Goal: Transaction & Acquisition: Purchase product/service

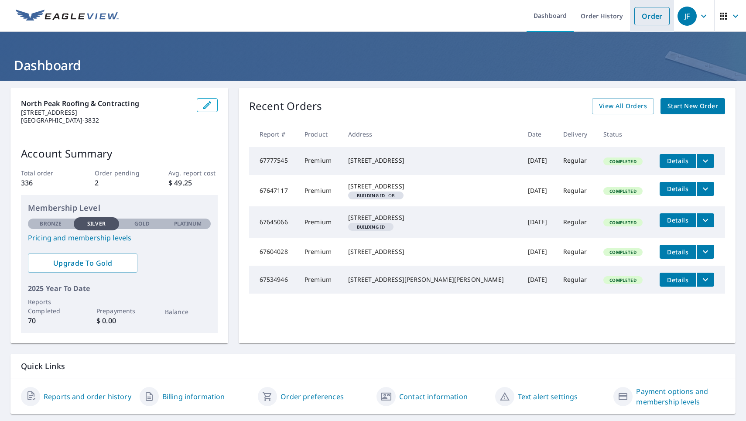
click at [654, 15] on link "Order" at bounding box center [651, 16] width 35 height 18
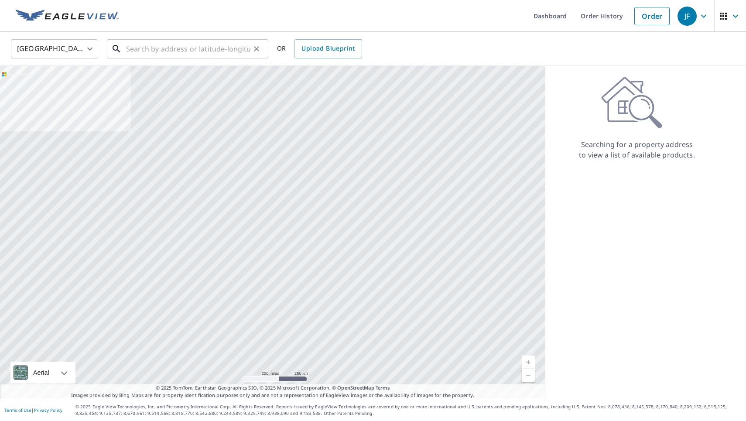
click at [249, 50] on input "text" at bounding box center [188, 49] width 124 height 24
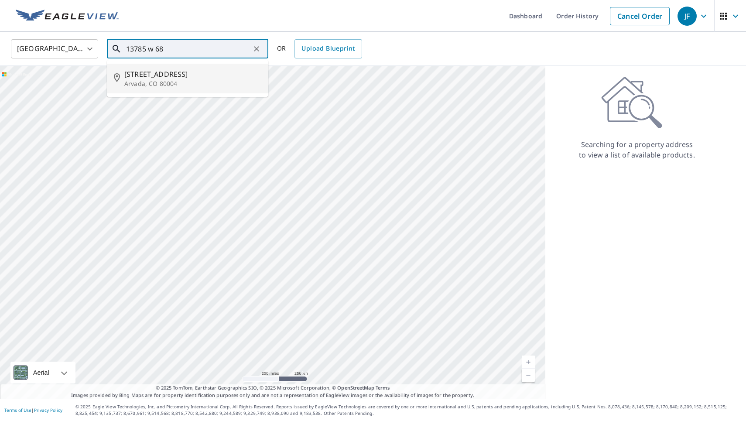
click at [170, 75] on span "[STREET_ADDRESS]" at bounding box center [192, 74] width 137 height 10
type input "[STREET_ADDRESS][PERSON_NAME]"
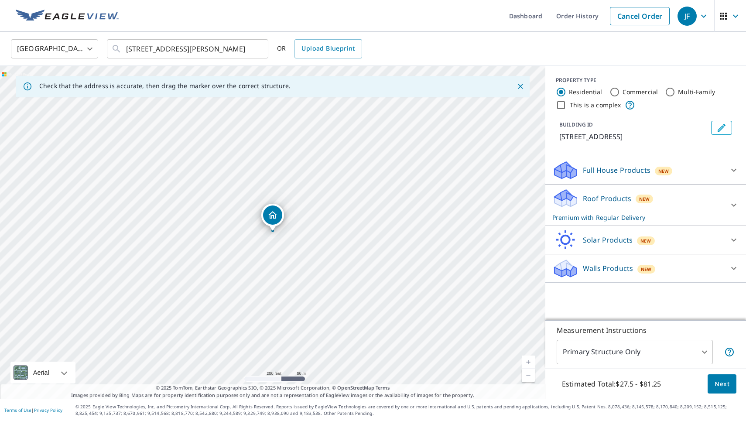
click at [524, 361] on link "Current Level 17, Zoom In" at bounding box center [528, 362] width 13 height 13
click at [524, 361] on link "Current Level 18, Zoom In" at bounding box center [528, 362] width 13 height 13
click at [524, 361] on link "Current Level 19, Zoom In" at bounding box center [528, 362] width 13 height 13
click at [524, 361] on link "Current Level 20, Zoom In Disabled" at bounding box center [528, 362] width 13 height 13
click at [739, 174] on div at bounding box center [733, 170] width 21 height 21
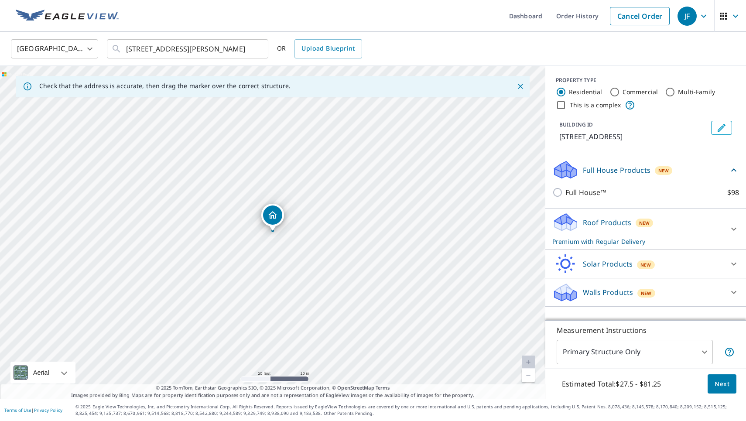
click at [622, 65] on div "United States [GEOGRAPHIC_DATA] ​ [STREET_ADDRESS][PERSON_NAME] ​ OR Upload Blu…" at bounding box center [373, 49] width 746 height 34
click at [736, 168] on icon at bounding box center [734, 170] width 10 height 10
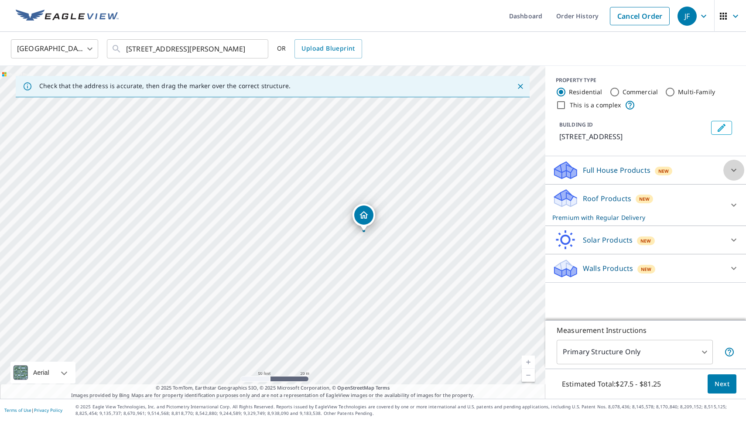
click at [735, 170] on icon at bounding box center [733, 170] width 5 height 3
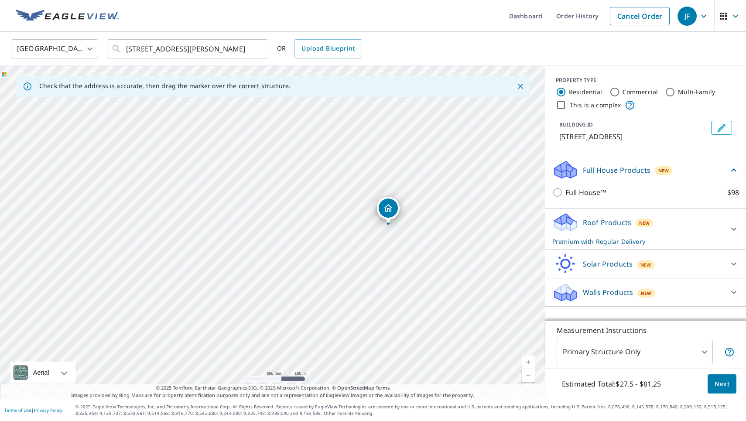
click at [702, 346] on body "JF JF Dashboard Order History Cancel Order JF United States [GEOGRAPHIC_DATA] ​…" at bounding box center [373, 210] width 746 height 421
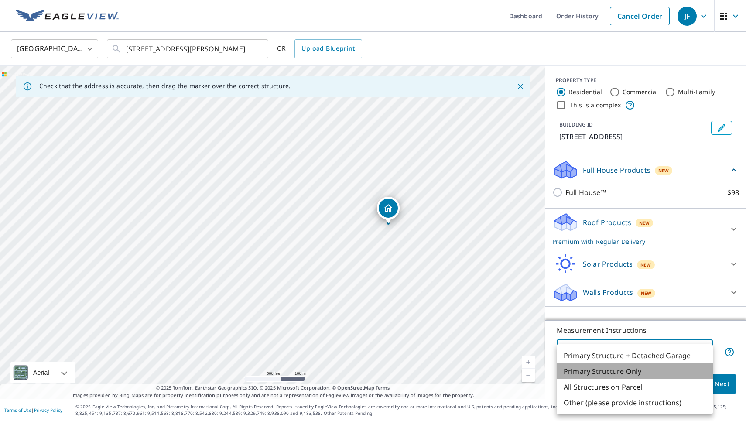
click at [678, 367] on li "Primary Structure Only" at bounding box center [635, 371] width 156 height 16
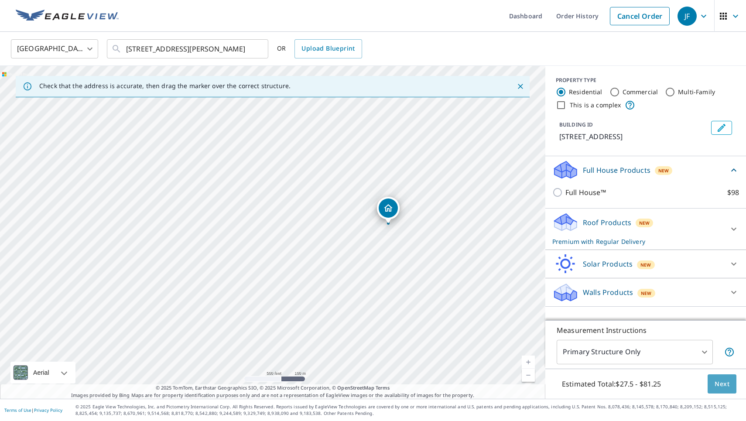
click at [710, 384] on button "Next" at bounding box center [722, 384] width 29 height 20
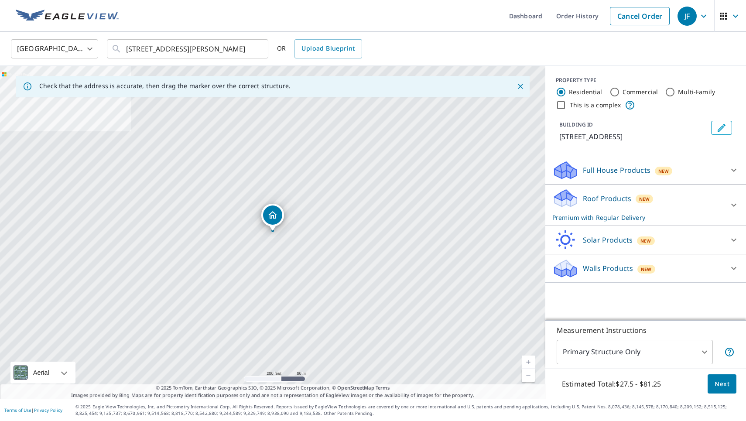
click at [732, 196] on div at bounding box center [733, 205] width 21 height 21
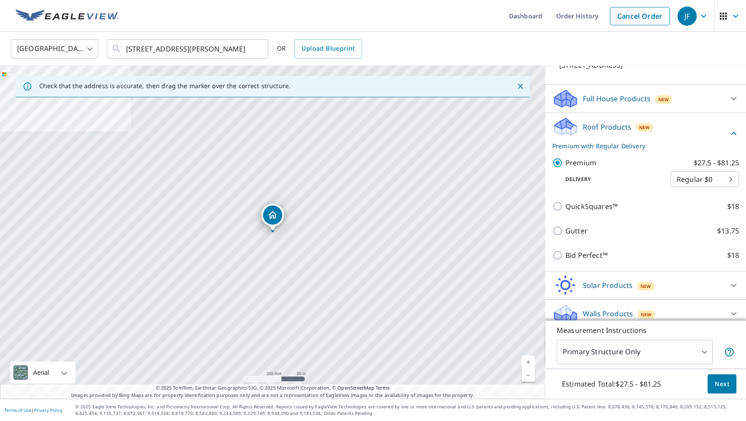
scroll to position [73, 0]
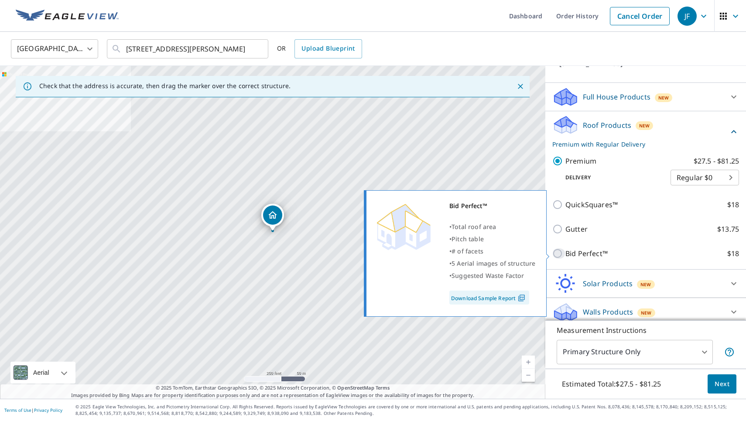
click at [558, 254] on input "Bid Perfect™ $18" at bounding box center [558, 253] width 13 height 10
checkbox input "true"
type input "1"
checkbox input "false"
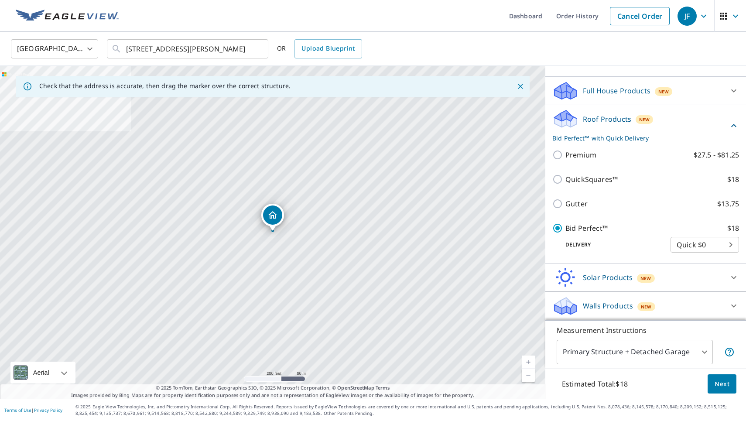
scroll to position [79, 0]
click at [529, 360] on link "Current Level 17, Zoom In" at bounding box center [528, 362] width 13 height 13
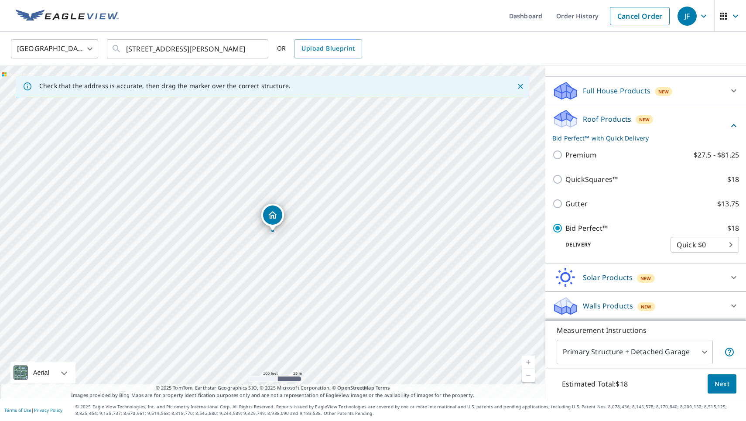
click at [529, 360] on link "Current Level 18, Zoom In" at bounding box center [528, 362] width 13 height 13
click at [723, 380] on span "Next" at bounding box center [722, 384] width 15 height 11
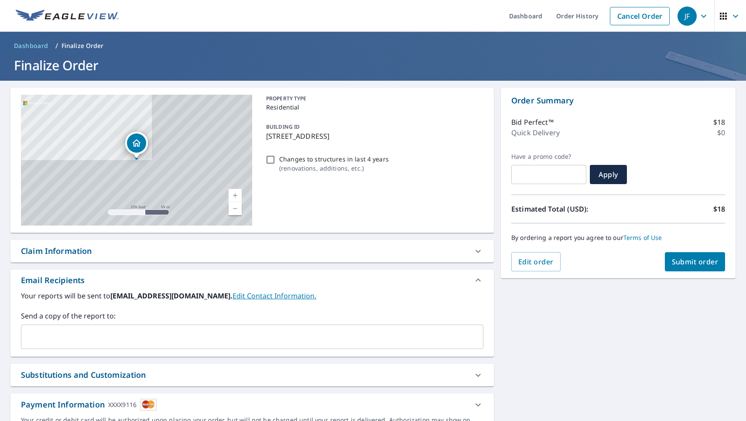
click at [134, 331] on input "text" at bounding box center [245, 336] width 441 height 17
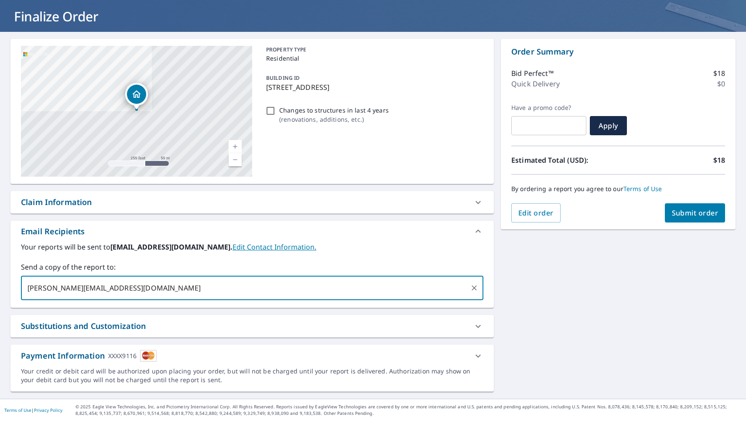
type input "[PERSON_NAME][EMAIL_ADDRESS][DOMAIN_NAME]"
click at [705, 212] on span "Submit order" at bounding box center [695, 213] width 47 height 10
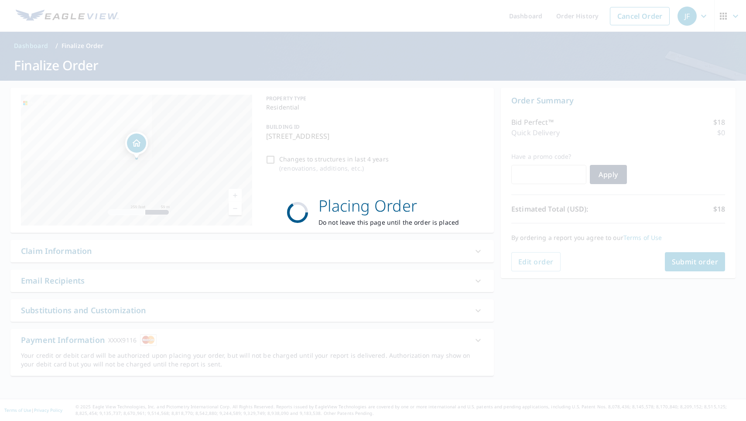
checkbox input "true"
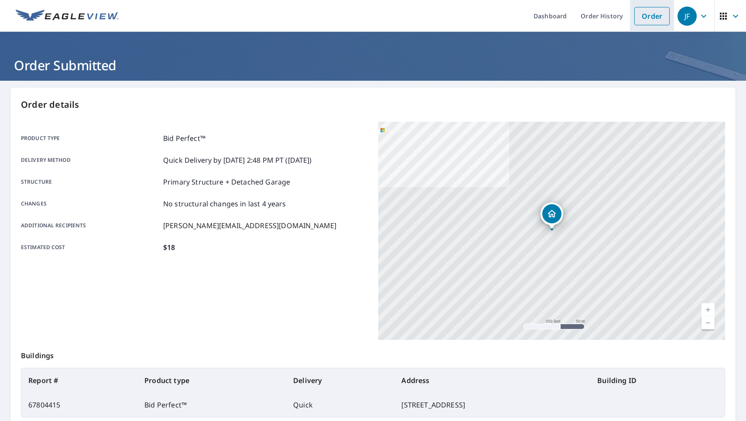
click at [649, 13] on link "Order" at bounding box center [651, 16] width 35 height 18
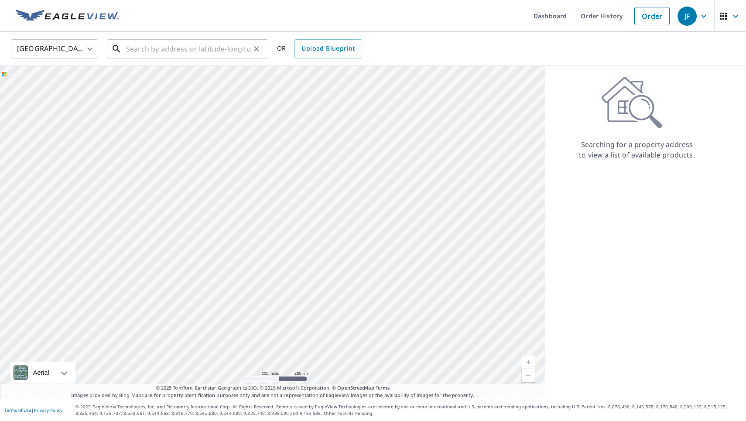
click at [219, 51] on input "text" at bounding box center [188, 49] width 124 height 24
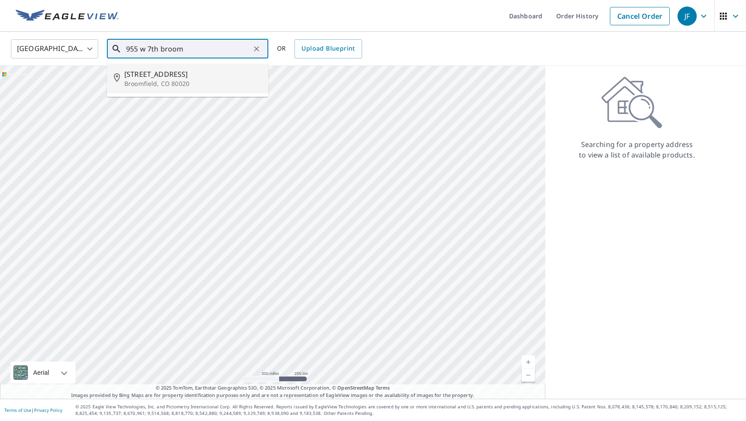
click at [157, 71] on span "[STREET_ADDRESS]" at bounding box center [192, 74] width 137 height 10
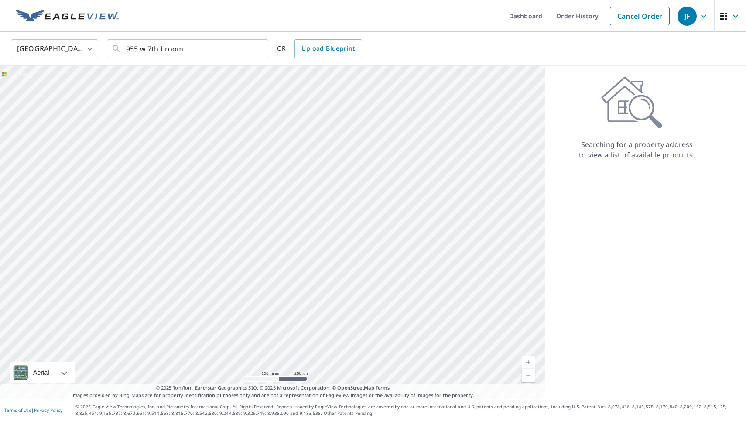
type input "[STREET_ADDRESS]"
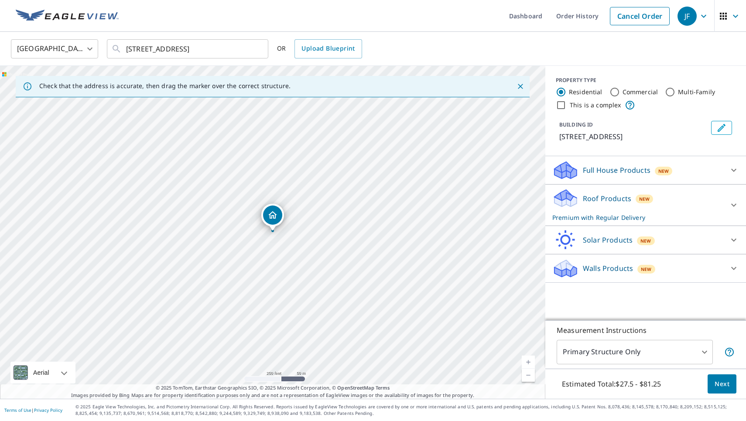
click at [527, 358] on link "Current Level 17, Zoom In" at bounding box center [528, 362] width 13 height 13
click at [526, 358] on link "Current Level 18, Zoom In" at bounding box center [528, 362] width 13 height 13
click at [526, 358] on link "Current Level 19, Zoom In" at bounding box center [528, 362] width 13 height 13
click at [526, 358] on link "Current Level 20, Zoom In Disabled" at bounding box center [528, 362] width 13 height 13
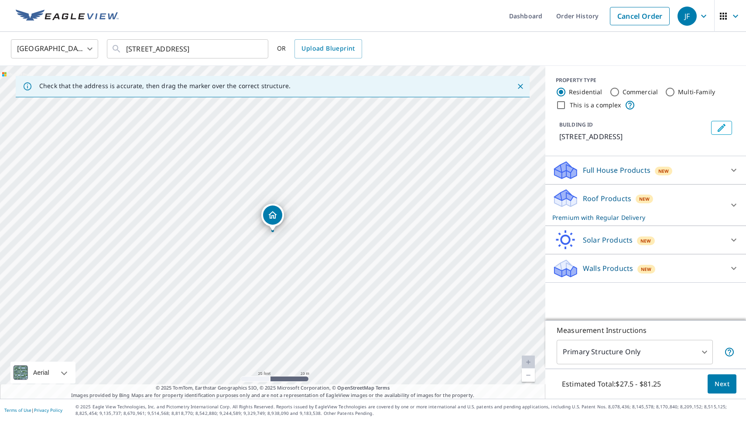
click at [722, 166] on div "Full House Products New" at bounding box center [637, 170] width 171 height 21
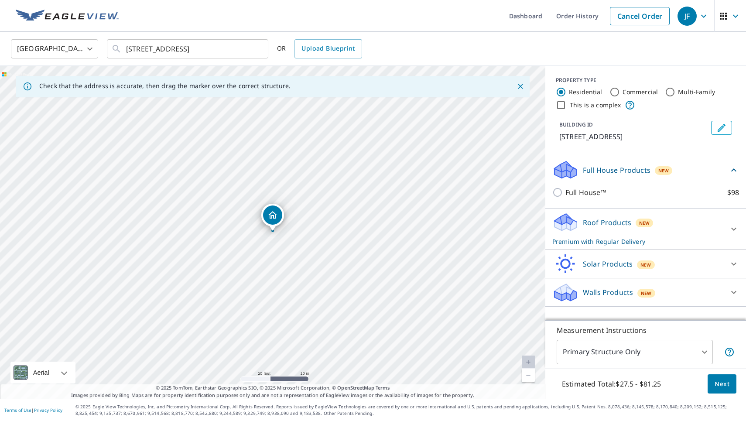
click at [722, 166] on div "Full House Products New" at bounding box center [640, 170] width 176 height 21
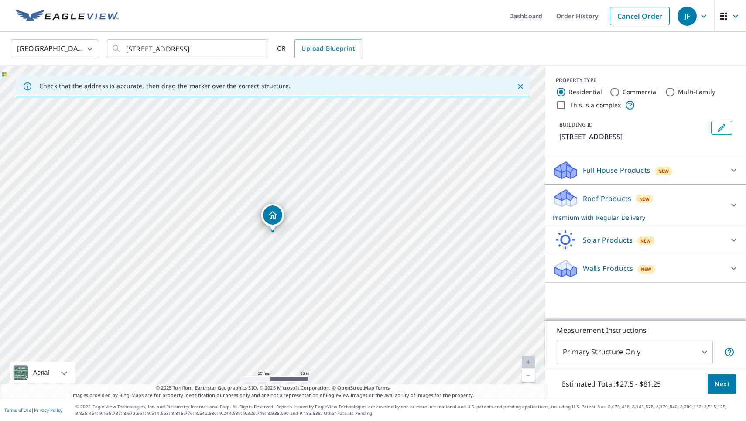
click at [529, 358] on link "Current Level 20, Zoom In Disabled" at bounding box center [528, 362] width 13 height 13
click at [724, 387] on span "Next" at bounding box center [722, 384] width 15 height 11
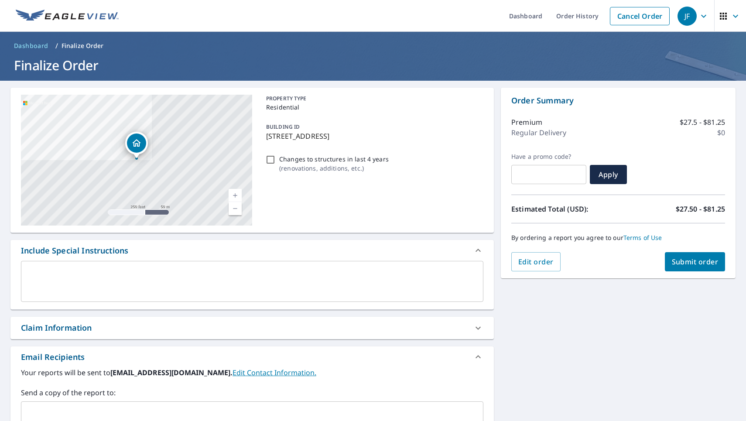
checkbox input "true"
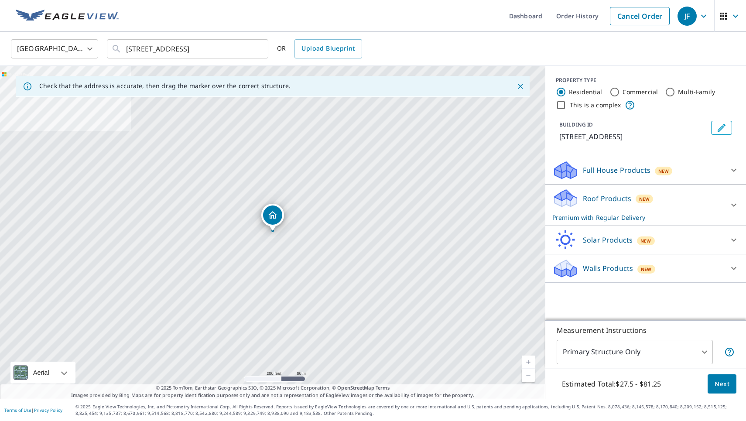
click at [729, 123] on button "Edit building 1" at bounding box center [721, 128] width 21 height 14
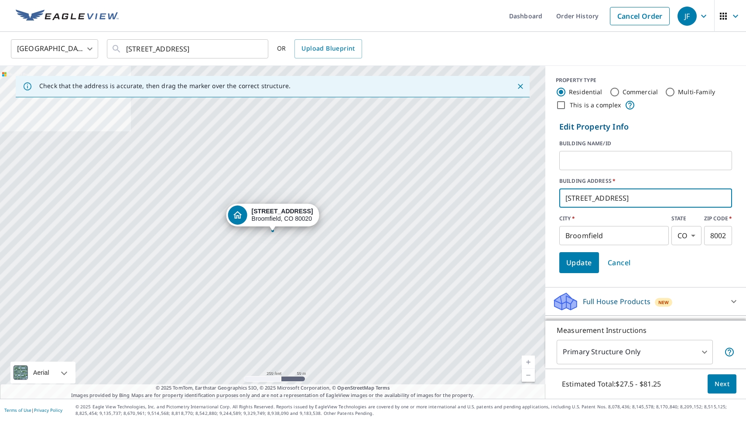
type input "[STREET_ADDRESS]"
click at [595, 257] on button "Update" at bounding box center [579, 262] width 40 height 21
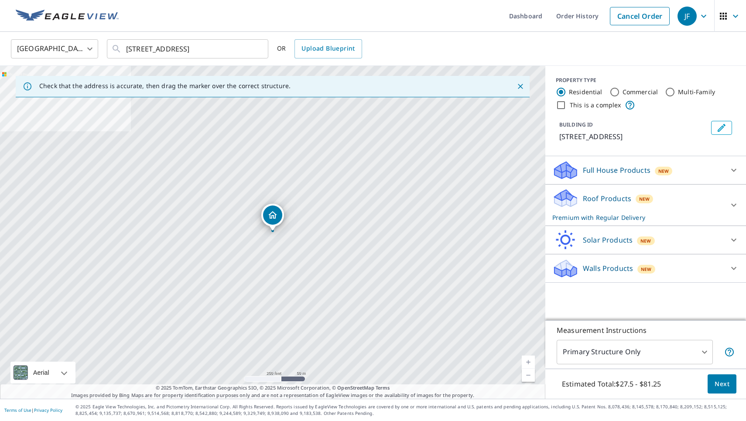
click at [527, 360] on link "Current Level 17, Zoom In" at bounding box center [528, 362] width 13 height 13
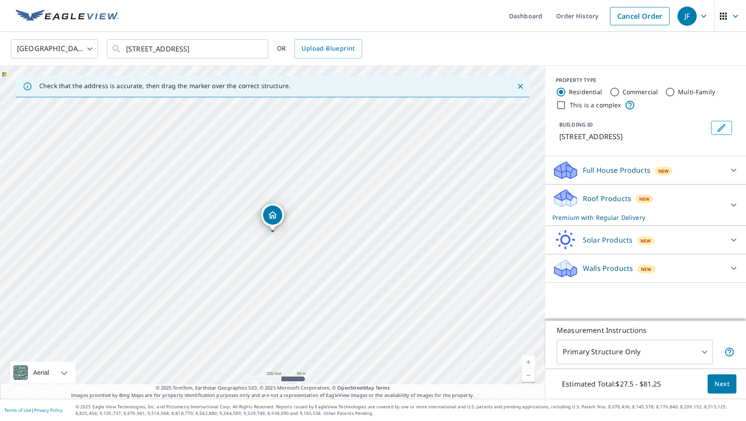
click at [527, 360] on link "Current Level 17, Zoom In" at bounding box center [528, 362] width 13 height 13
click at [527, 360] on link "Current Level 18, Zoom In" at bounding box center [528, 362] width 13 height 13
click at [527, 360] on link "Current Level 19, Zoom In Disabled" at bounding box center [528, 362] width 13 height 13
click at [256, 48] on icon "Clear" at bounding box center [256, 48] width 5 height 5
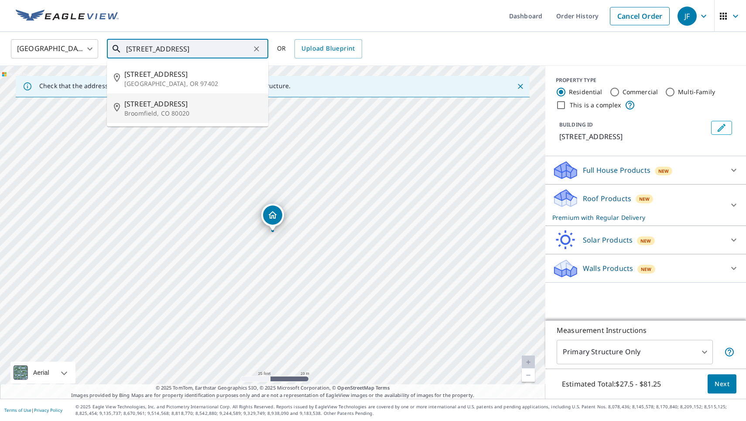
click at [169, 109] on p "Broomfield, CO 80020" at bounding box center [192, 113] width 137 height 9
type input "[STREET_ADDRESS][PERSON_NAME]"
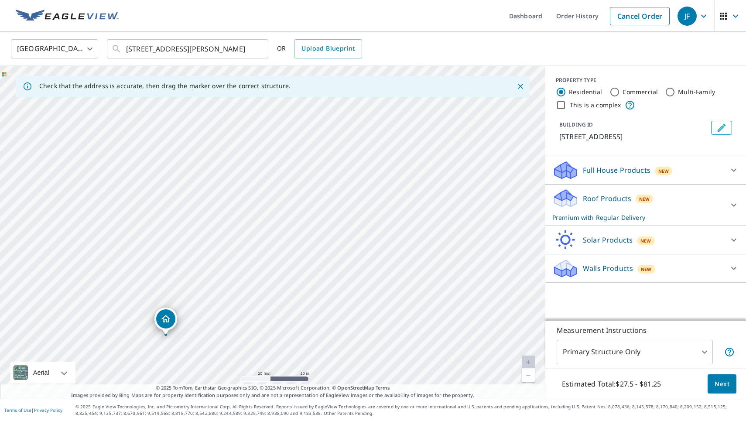
drag, startPoint x: 247, startPoint y: 154, endPoint x: 140, endPoint y: 258, distance: 149.0
click at [140, 258] on div "[STREET_ADDRESS][PERSON_NAME]" at bounding box center [272, 232] width 545 height 333
click at [730, 378] on button "Next" at bounding box center [722, 384] width 29 height 20
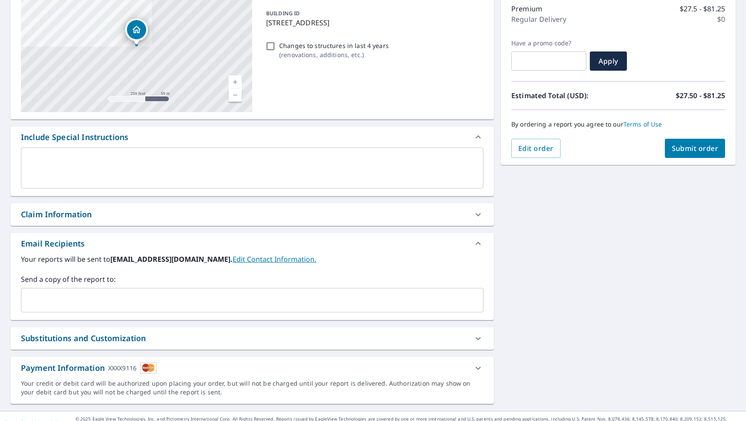
scroll to position [110, 0]
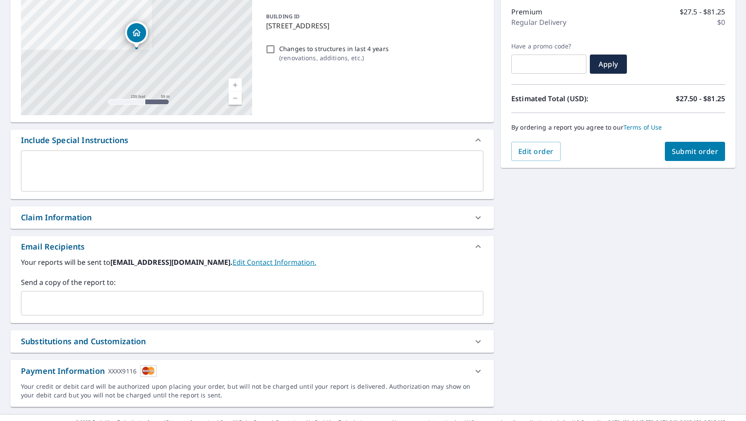
click at [212, 294] on div "​" at bounding box center [252, 303] width 462 height 24
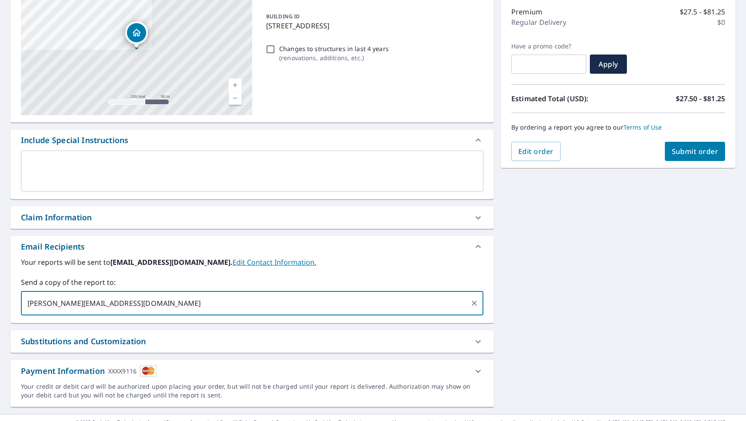
type input "[PERSON_NAME][EMAIL_ADDRESS][DOMAIN_NAME]"
click at [696, 144] on button "Submit order" at bounding box center [695, 151] width 61 height 19
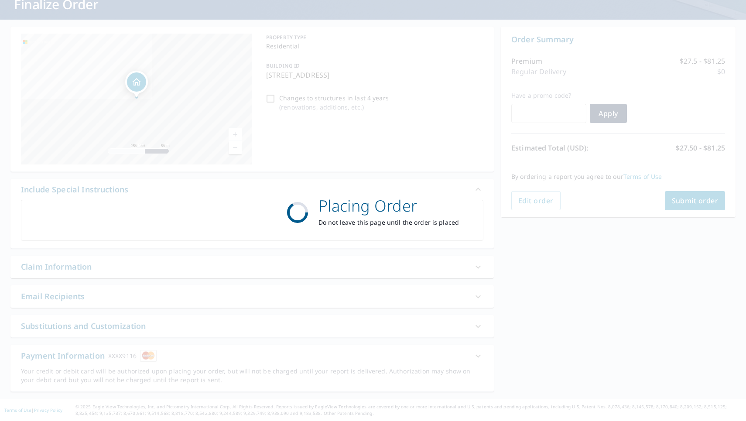
checkbox input "true"
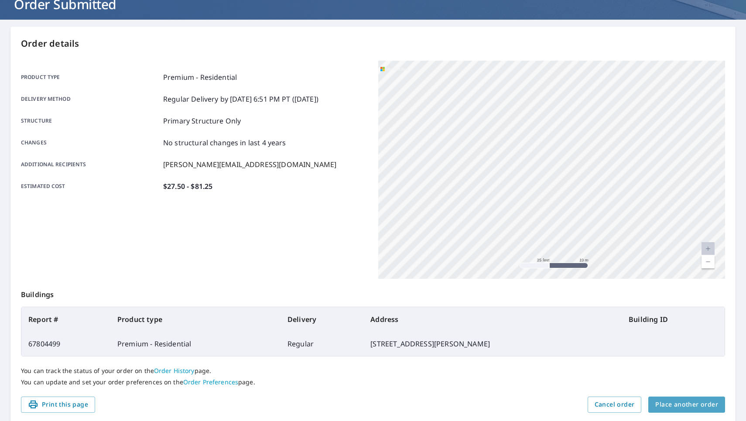
click at [709, 407] on span "Place another order" at bounding box center [686, 404] width 63 height 11
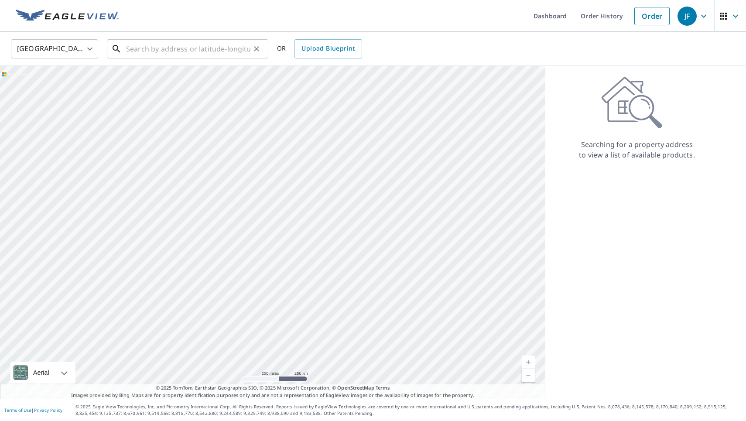
click at [162, 51] on input "text" at bounding box center [188, 49] width 124 height 24
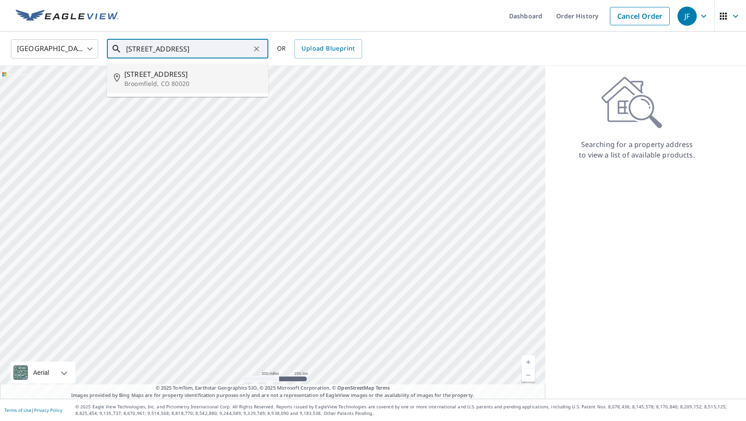
click at [146, 79] on p "Broomfield, CO 80020" at bounding box center [192, 83] width 137 height 9
type input "[STREET_ADDRESS][PERSON_NAME]"
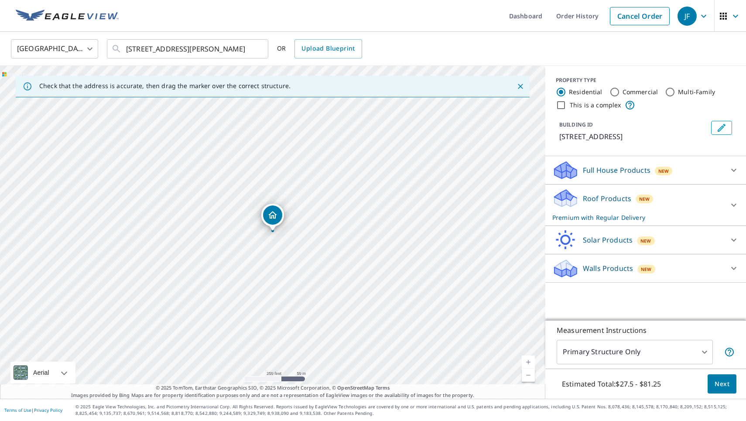
click at [530, 362] on link "Current Level 17, Zoom In" at bounding box center [528, 362] width 13 height 13
click at [530, 362] on link "Current Level 18, Zoom In" at bounding box center [528, 362] width 13 height 13
click at [530, 362] on link "Current Level 19, Zoom In Disabled" at bounding box center [528, 362] width 13 height 13
click at [530, 362] on link "Current Level 20, Zoom In Disabled" at bounding box center [528, 362] width 13 height 13
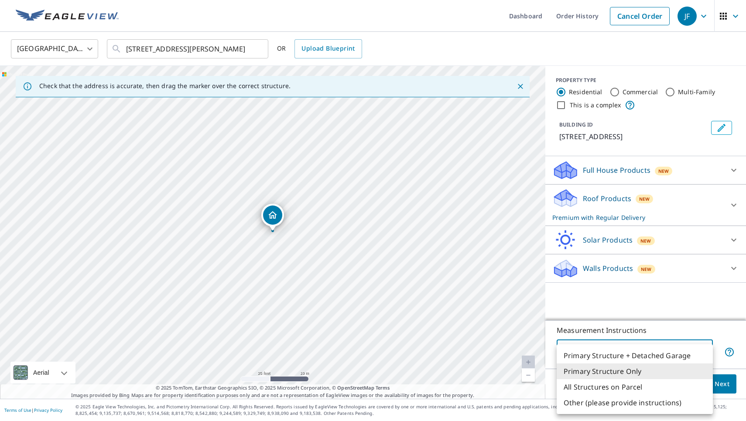
click at [703, 347] on body "JF JF Dashboard Order History Cancel Order JF [GEOGRAPHIC_DATA] [GEOGRAPHIC_DAT…" at bounding box center [373, 210] width 746 height 421
click at [631, 385] on li "All Structures on Parcel" at bounding box center [635, 387] width 156 height 16
type input "3"
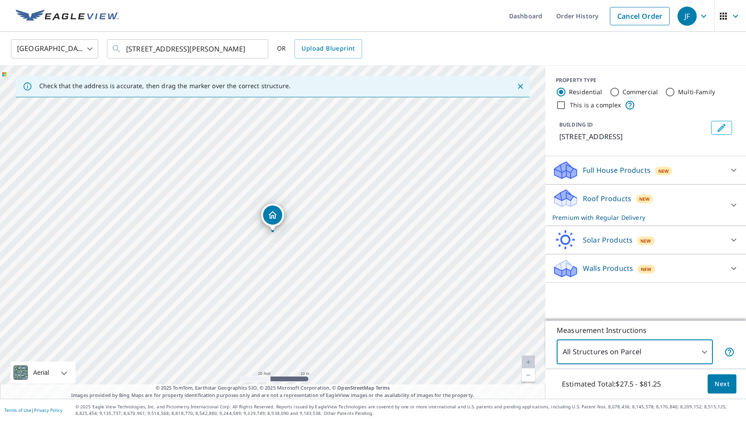
click at [719, 384] on span "Next" at bounding box center [722, 384] width 15 height 11
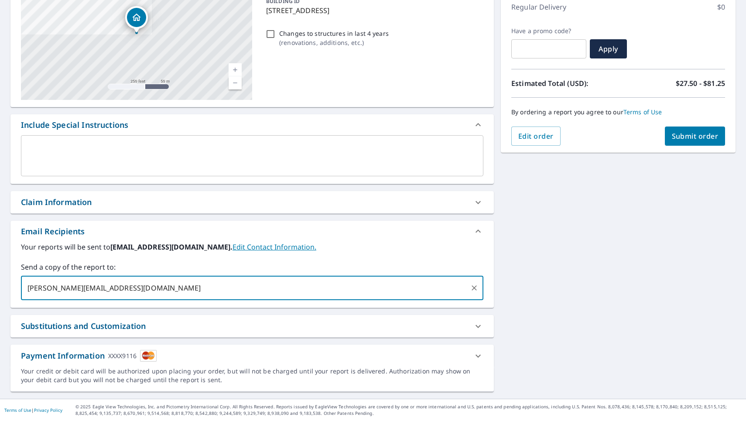
type input "[PERSON_NAME][EMAIL_ADDRESS][DOMAIN_NAME]"
checkbox input "true"
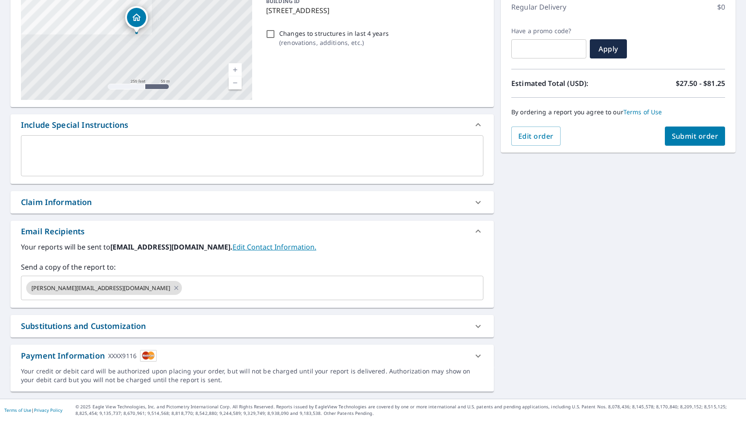
click at [369, 140] on div "x ​" at bounding box center [252, 155] width 462 height 41
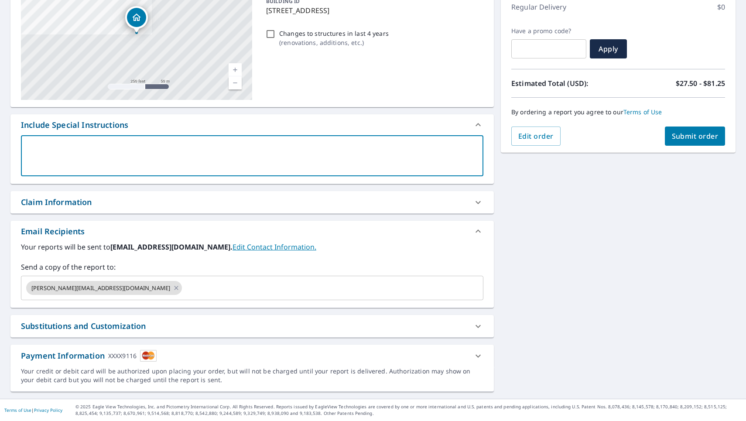
type textarea "M"
type textarea "x"
checkbox input "true"
type textarea "Ma"
type textarea "x"
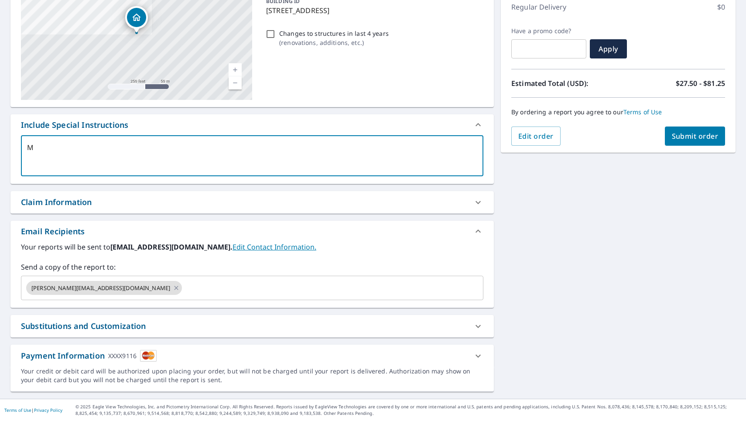
checkbox input "true"
type textarea "Mai"
type textarea "x"
checkbox input "true"
type textarea "Main"
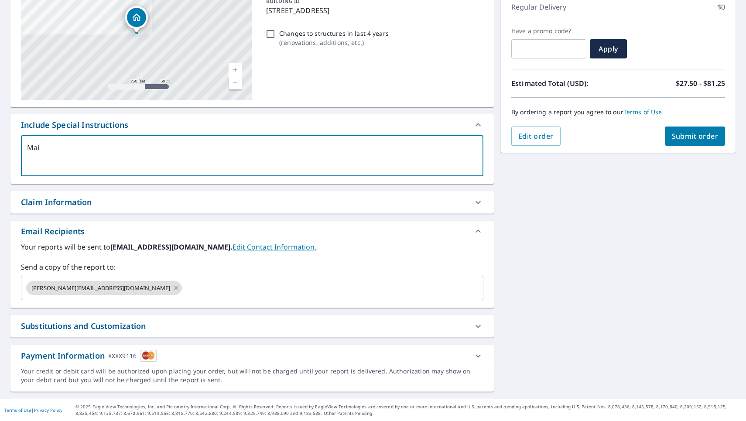
type textarea "x"
checkbox input "true"
type textarea "Main"
type textarea "x"
checkbox input "true"
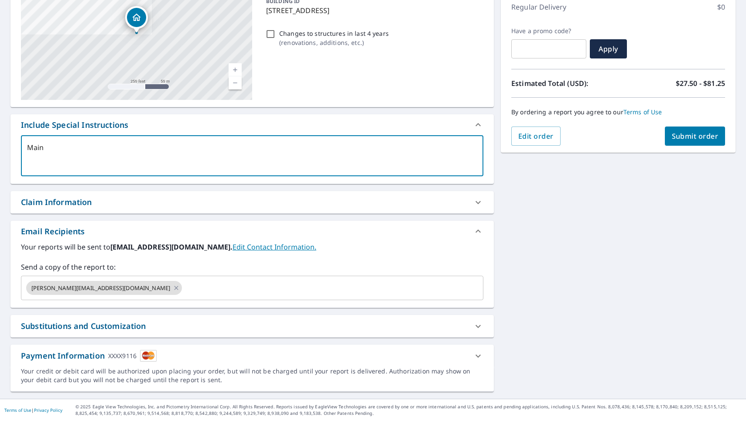
type textarea "Main h"
type textarea "x"
checkbox input "true"
type textarea "Main ho"
type textarea "x"
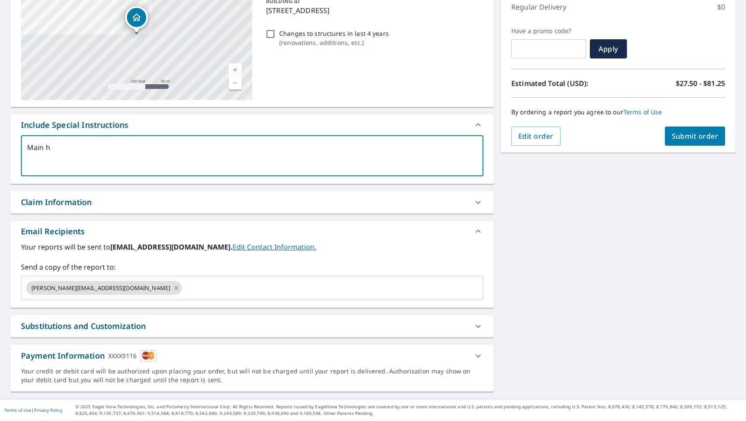
checkbox input "true"
type textarea "Main hou"
type textarea "x"
checkbox input "true"
type textarea "Main hous"
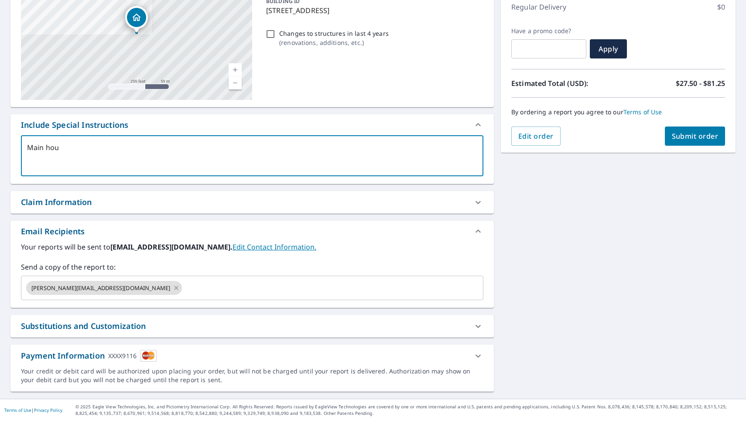
type textarea "x"
checkbox input "true"
type textarea "Main house"
type textarea "x"
checkbox input "true"
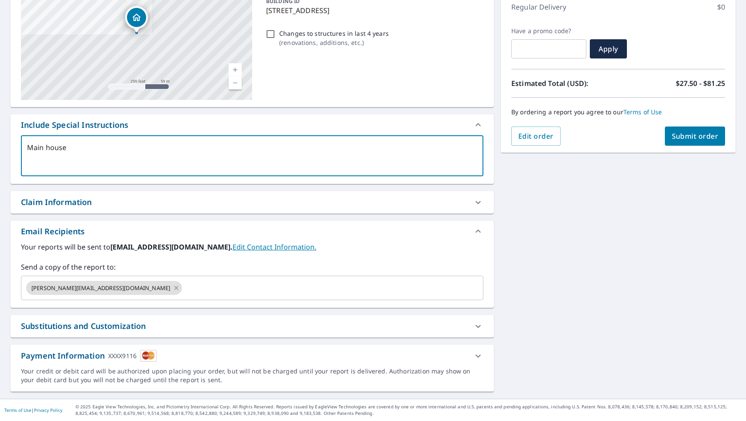
type textarea "Main house"
type textarea "x"
checkbox input "true"
type textarea "Main house"
type textarea "x"
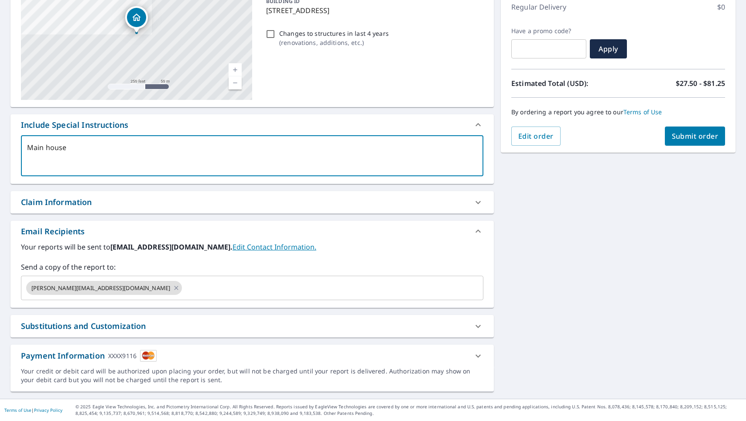
checkbox input "true"
type textarea "Main house,"
type textarea "x"
checkbox input "true"
type textarea "Main house,"
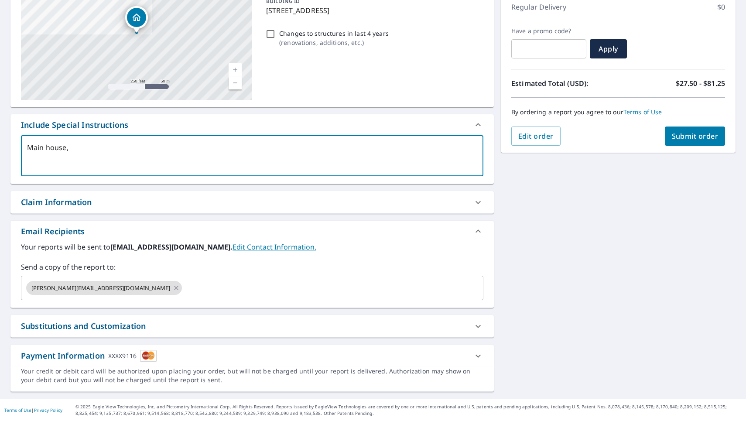
type textarea "x"
checkbox input "true"
type textarea "Main house, d"
type textarea "x"
checkbox input "true"
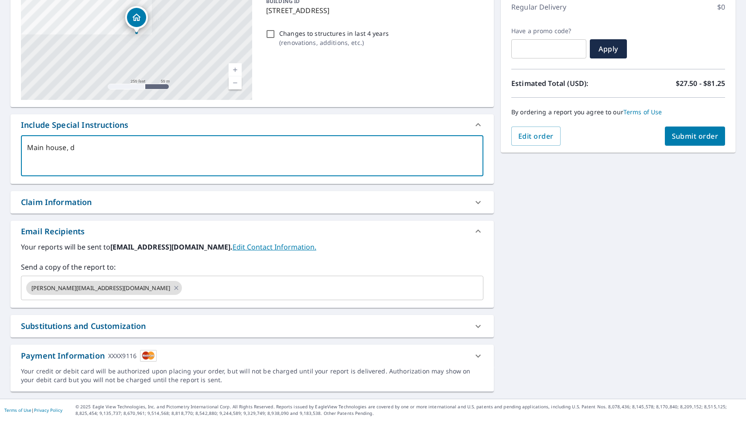
type textarea "Main house, de"
type textarea "x"
checkbox input "true"
type textarea "Main house, det"
type textarea "x"
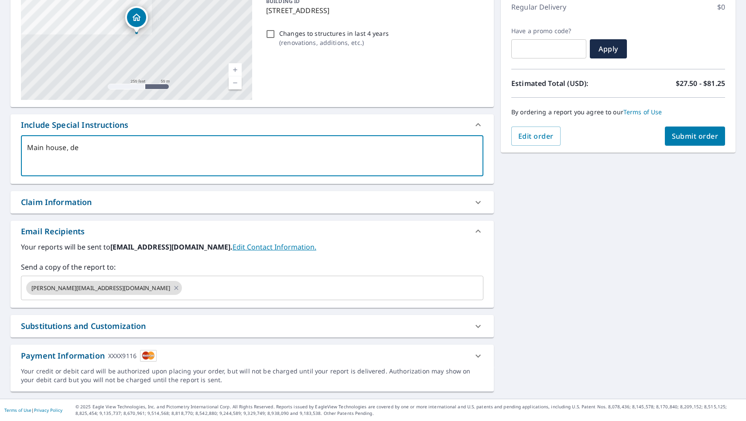
checkbox input "true"
type textarea "Main house, deta"
type textarea "x"
checkbox input "true"
type textarea "Main house, detac"
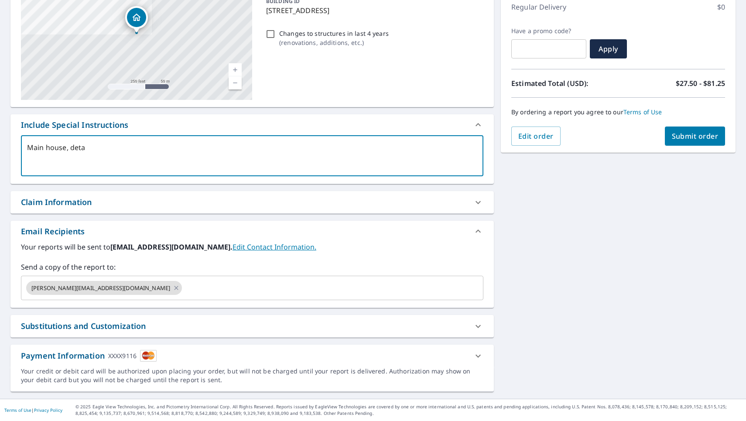
type textarea "x"
checkbox input "true"
type textarea "Main house, detach"
type textarea "x"
checkbox input "true"
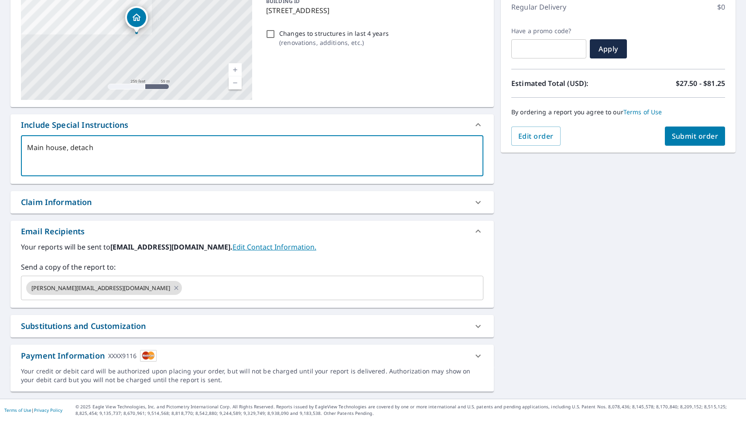
type textarea "Main house, detache"
type textarea "x"
checkbox input "true"
type textarea "Main house, detached"
type textarea "x"
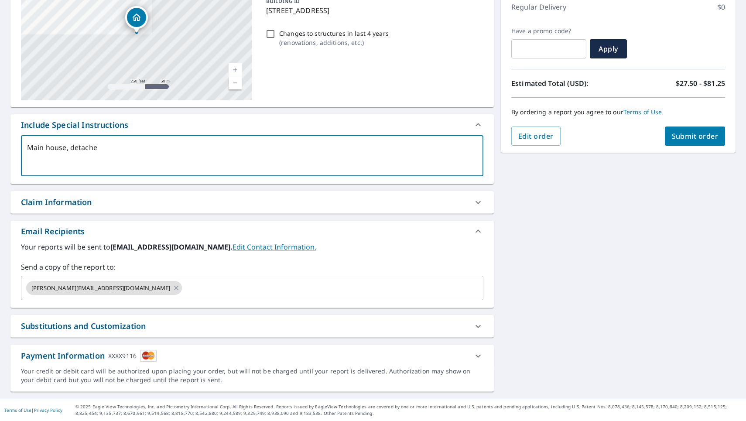
checkbox input "true"
type textarea "Main house, detached"
type textarea "x"
checkbox input "true"
type textarea "Main house, detached g"
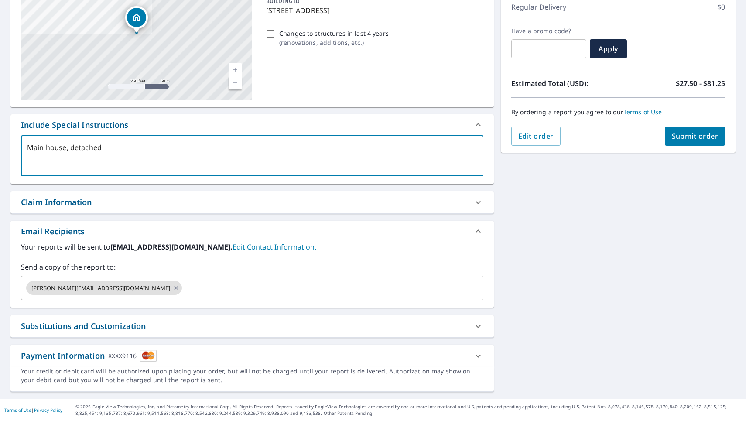
type textarea "x"
checkbox input "true"
type textarea "Main house, detached ga"
type textarea "x"
checkbox input "true"
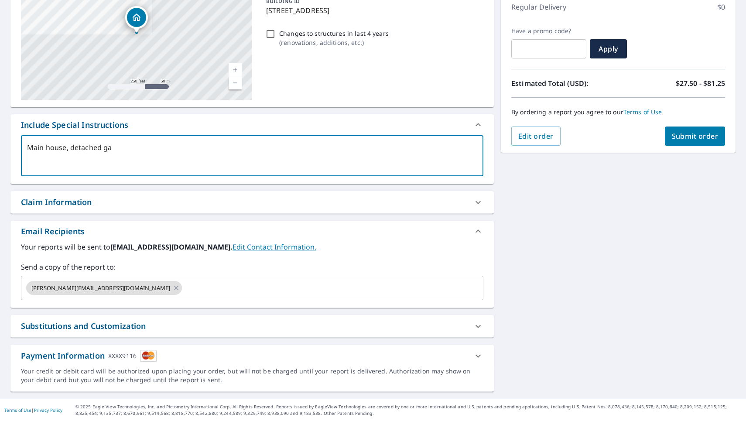
type textarea "Main house, detached gar"
type textarea "x"
checkbox input "true"
type textarea "Main house, detached gara"
type textarea "x"
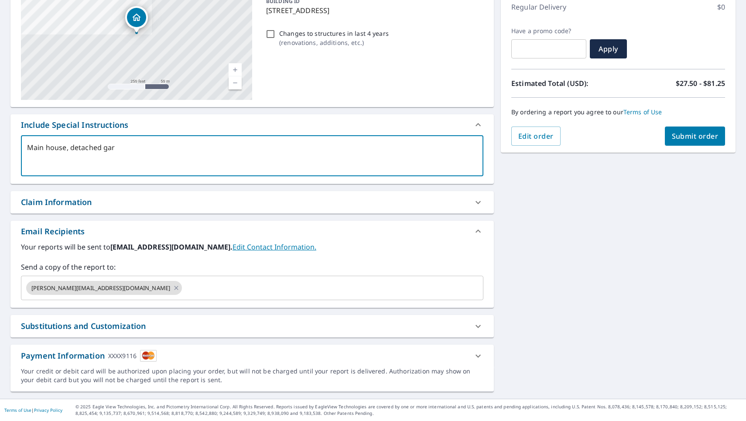
checkbox input "true"
type textarea "Main house, detached garag"
type textarea "x"
checkbox input "true"
type textarea "Main house, detached garage"
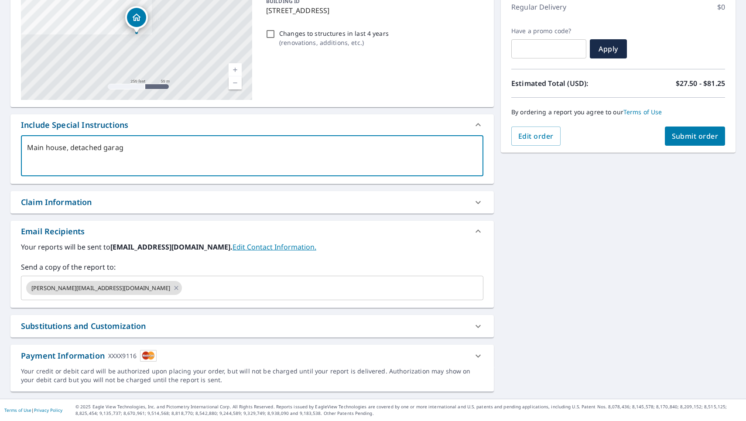
type textarea "x"
checkbox input "true"
type textarea "Main house, detached garage"
type textarea "x"
checkbox input "true"
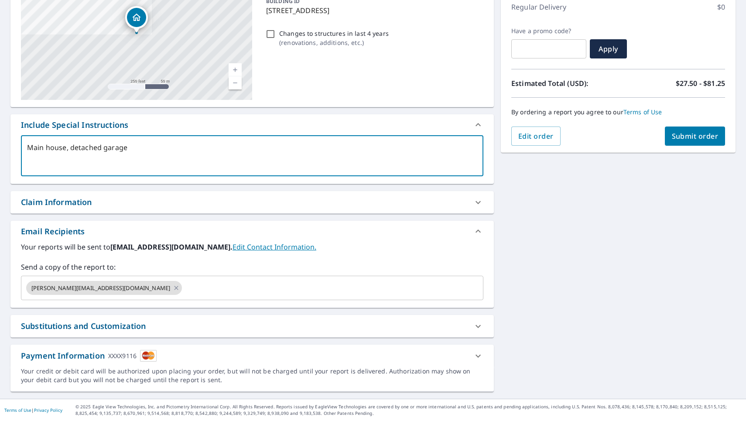
type textarea "Main house, detached garage a"
type textarea "x"
checkbox input "true"
type textarea "Main house, detached garage an"
type textarea "x"
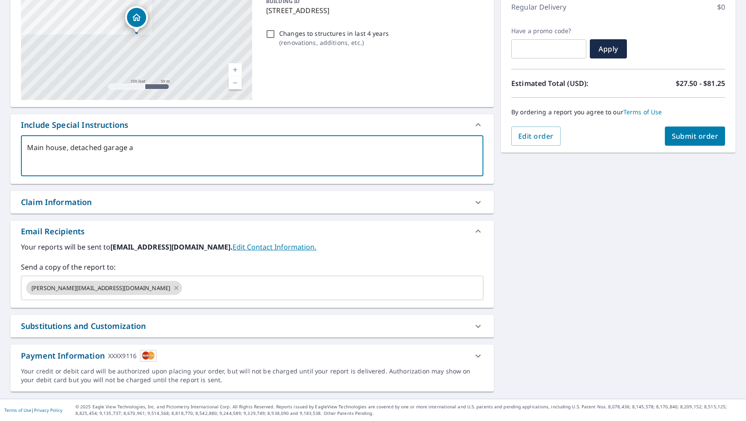
checkbox input "true"
type textarea "Main house, detached garage and"
type textarea "x"
checkbox input "true"
type textarea "Main house, detached garage and"
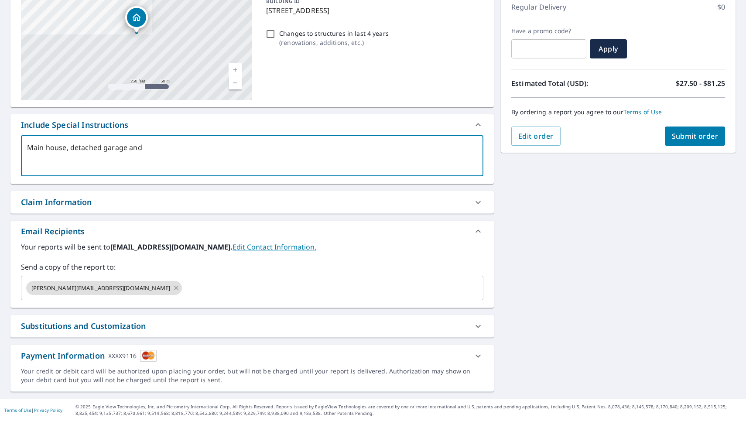
type textarea "x"
checkbox input "true"
type textarea "Main house, detached garage and s"
type textarea "x"
checkbox input "true"
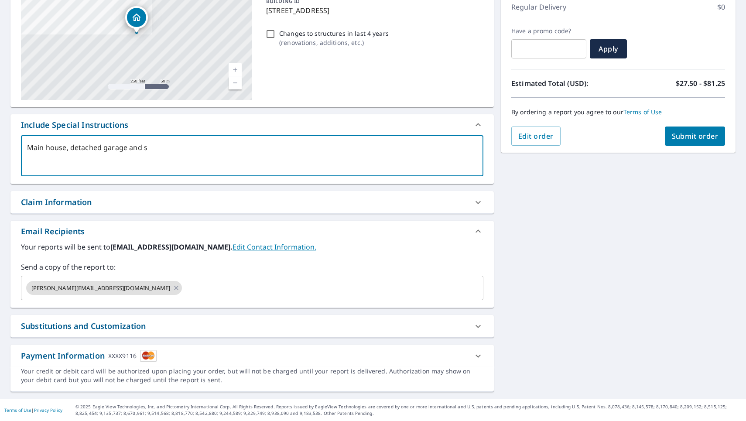
type textarea "Main house, detached garage and sh"
type textarea "x"
checkbox input "true"
type textarea "Main house, detached garage and she"
type textarea "x"
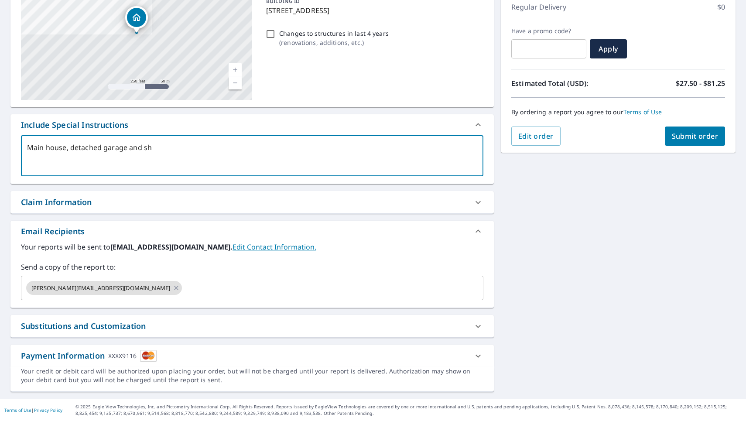
checkbox input "true"
type textarea "Main house, detached garage and shed"
type textarea "x"
checkbox input "true"
type textarea "Main house, detached garage and shed."
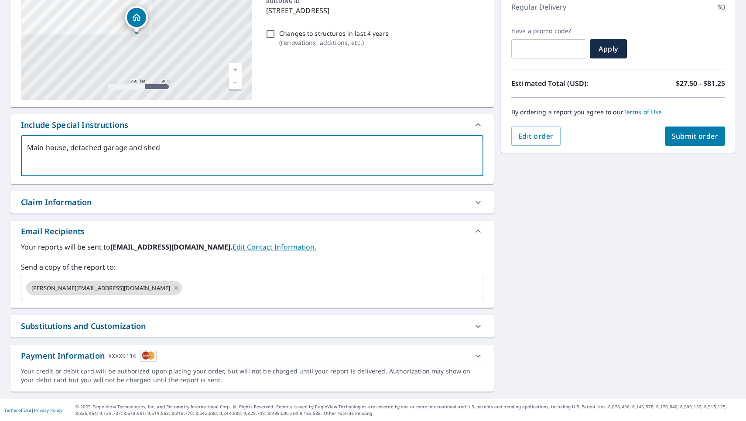
type textarea "x"
checkbox input "true"
type textarea "Main house, detached garage and shed."
click at [695, 137] on span "Submit order" at bounding box center [695, 136] width 47 height 10
type textarea "x"
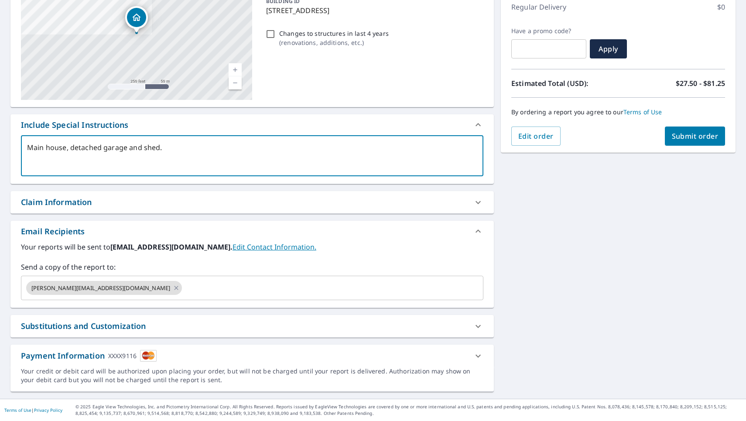
checkbox input "true"
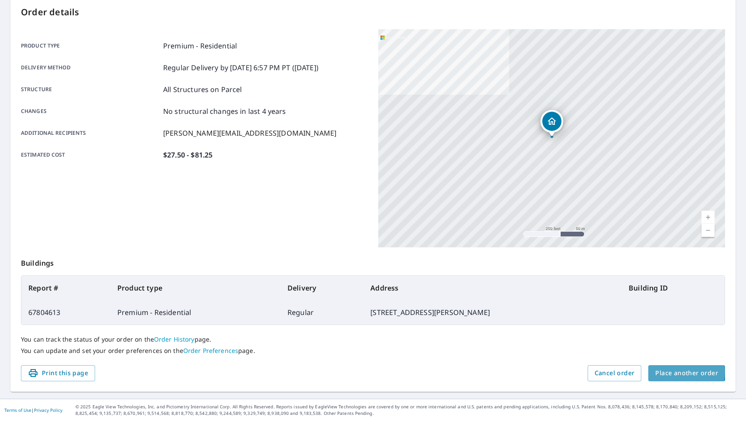
click at [672, 368] on span "Place another order" at bounding box center [686, 373] width 63 height 11
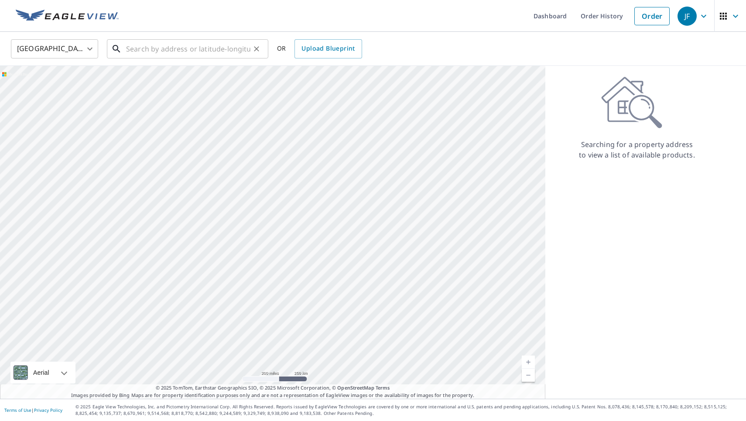
click at [149, 44] on input "text" at bounding box center [188, 49] width 124 height 24
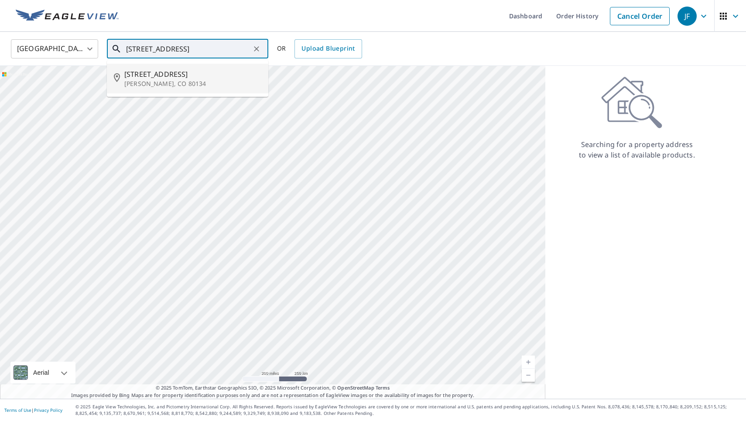
click at [143, 78] on span "[STREET_ADDRESS]" at bounding box center [192, 74] width 137 height 10
type input "[STREET_ADDRESS][PERSON_NAME]"
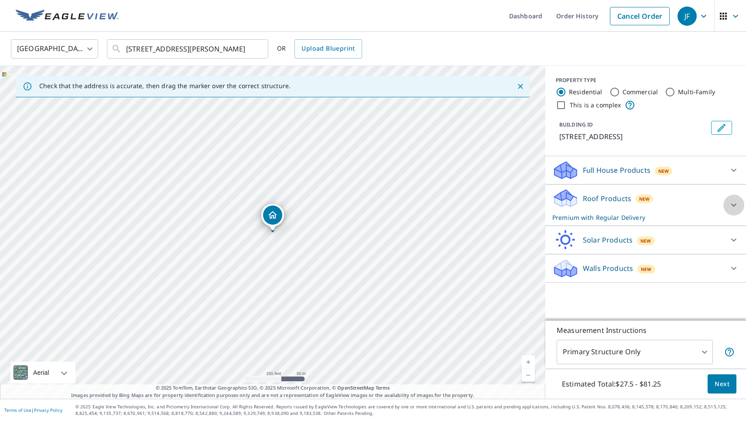
click at [732, 203] on icon at bounding box center [734, 205] width 10 height 10
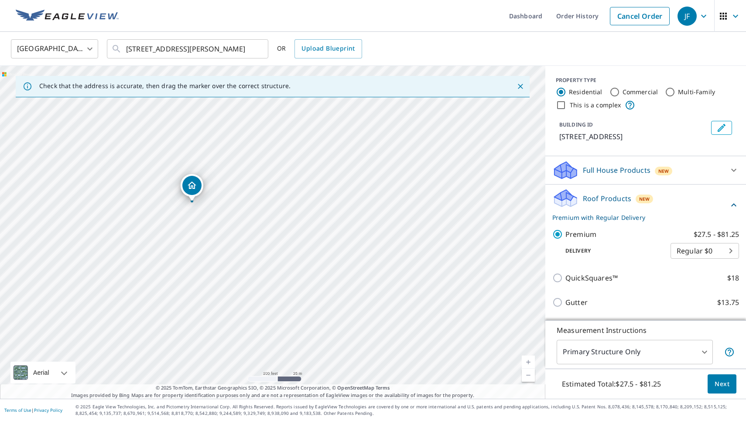
drag, startPoint x: 277, startPoint y: 310, endPoint x: 472, endPoint y: 312, distance: 195.5
click at [472, 312] on div "[STREET_ADDRESS][PERSON_NAME]" at bounding box center [272, 232] width 545 height 333
click at [529, 356] on link "Current Level 18, Zoom In" at bounding box center [528, 362] width 13 height 13
click at [529, 356] on link "Current Level 19, Zoom In" at bounding box center [528, 362] width 13 height 13
drag, startPoint x: 298, startPoint y: 266, endPoint x: 540, endPoint y: 376, distance: 265.3
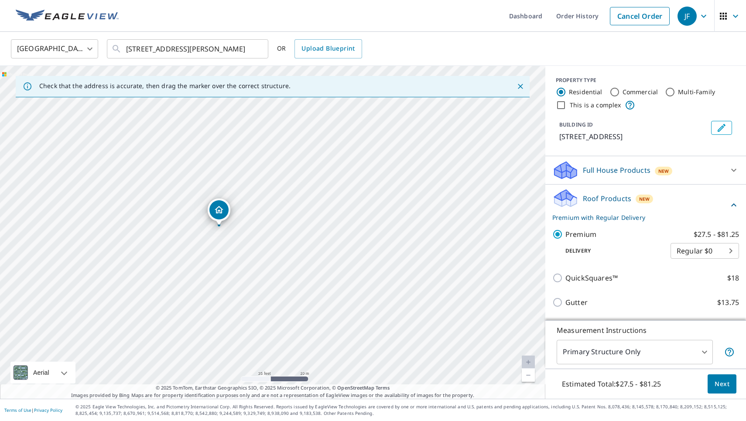
click at [540, 376] on div "[STREET_ADDRESS][PERSON_NAME]" at bounding box center [272, 232] width 545 height 333
click at [721, 379] on span "Next" at bounding box center [722, 384] width 15 height 11
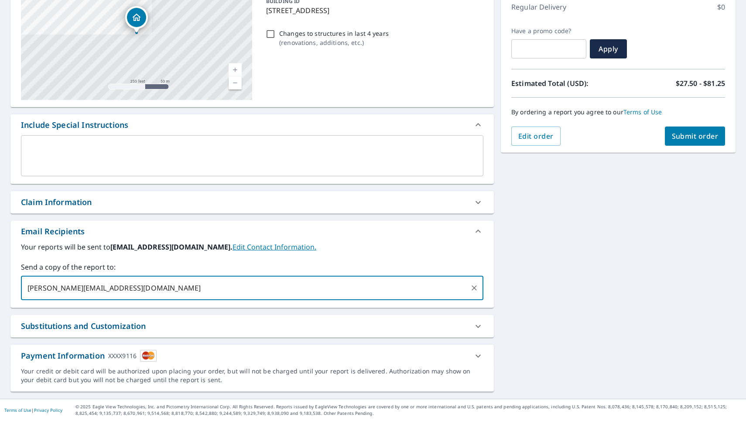
type input "[PERSON_NAME][EMAIL_ADDRESS][DOMAIN_NAME]"
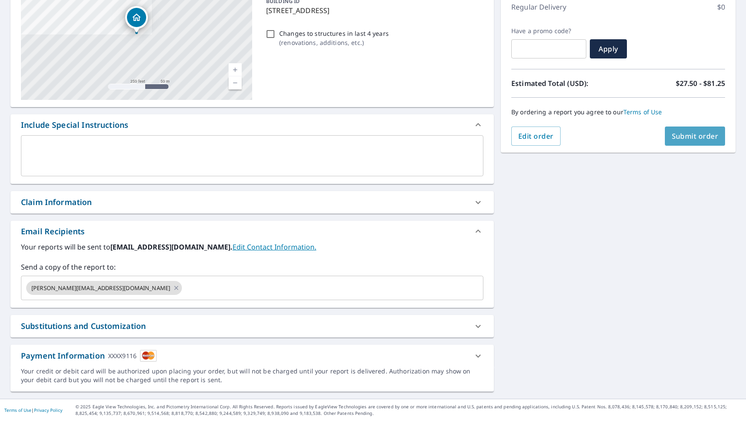
click at [712, 139] on span "Submit order" at bounding box center [695, 136] width 47 height 10
checkbox input "true"
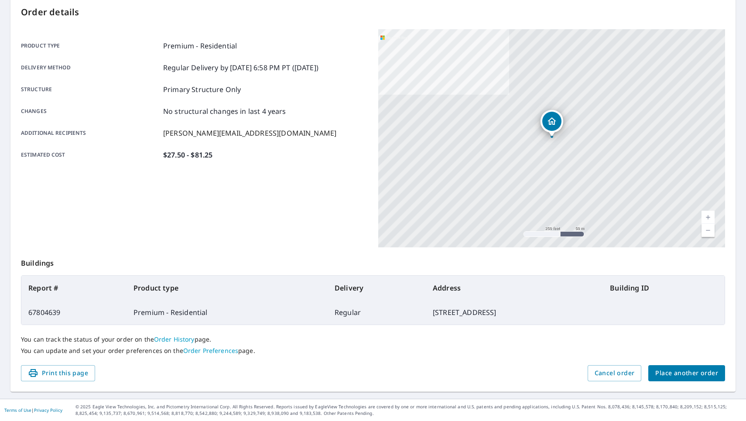
click at [705, 211] on link "Current Level 17, Zoom In" at bounding box center [707, 217] width 13 height 13
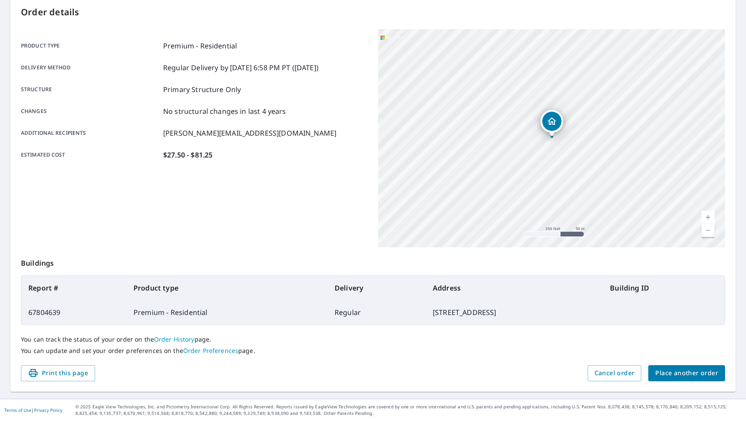
click at [705, 211] on link "Current Level 17, Zoom In" at bounding box center [707, 217] width 13 height 13
click at [705, 211] on link "Current Level 18, Zoom In" at bounding box center [707, 217] width 13 height 13
click at [705, 211] on link "Current Level 20, Zoom In Disabled" at bounding box center [707, 217] width 13 height 13
